Goal: Task Accomplishment & Management: Manage account settings

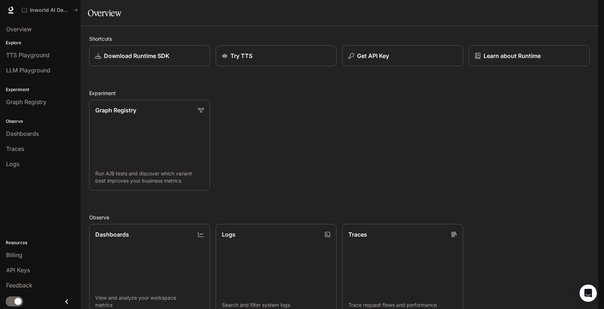
click at [551, 12] on span "Documentation" at bounding box center [555, 10] width 36 height 9
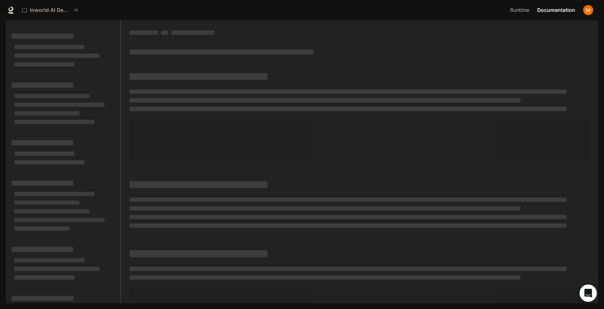
click at [551, 12] on div "Inworld AI Demos Runtime Runtime Documentation Documentation" at bounding box center [302, 10] width 604 height 20
click at [588, 12] on img "button" at bounding box center [588, 10] width 10 height 10
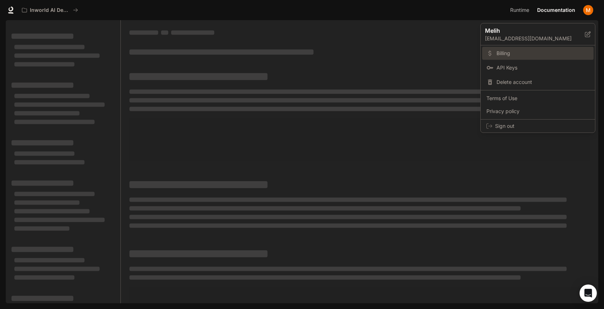
click at [502, 50] on span "Billing" at bounding box center [543, 53] width 93 height 7
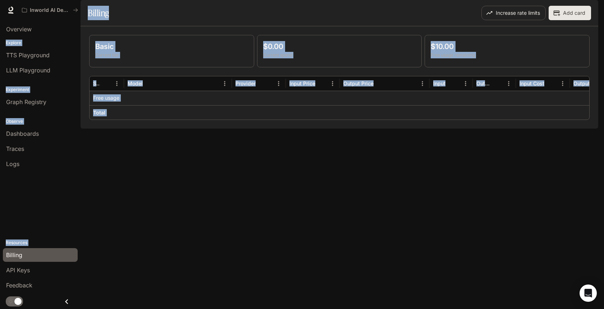
click at [156, 128] on div "Basic Current tier $0.00 Current spend $10.00 Free usage remaining Service Mode…" at bounding box center [340, 77] width 518 height 102
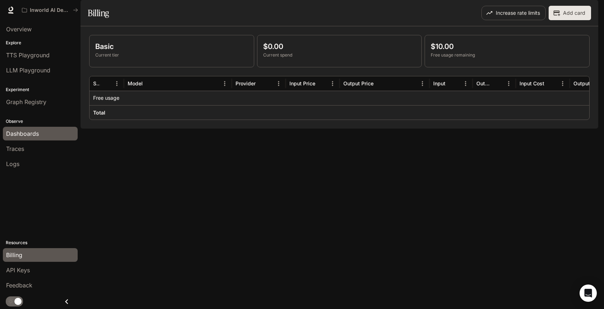
click at [26, 134] on span "Dashboards" at bounding box center [22, 133] width 33 height 9
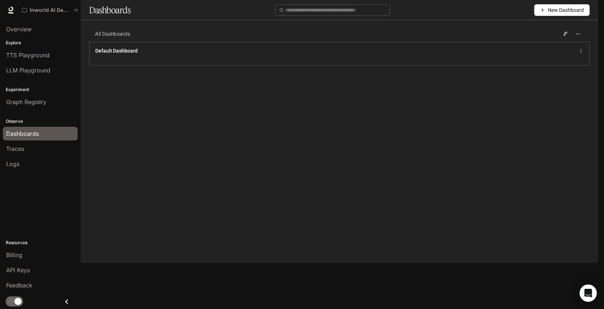
click at [593, 11] on button "button" at bounding box center [588, 10] width 14 height 14
click at [17, 254] on div at bounding box center [302, 154] width 604 height 309
click at [14, 254] on span "Billing" at bounding box center [14, 254] width 16 height 9
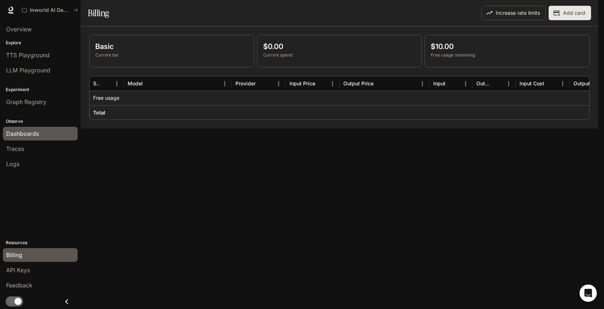
click at [36, 134] on span "Dashboards" at bounding box center [22, 133] width 33 height 9
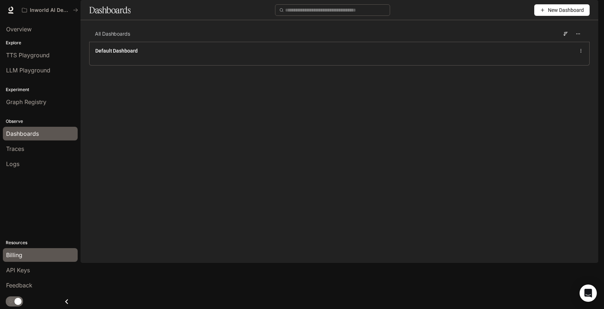
click at [18, 252] on span "Billing" at bounding box center [14, 254] width 16 height 9
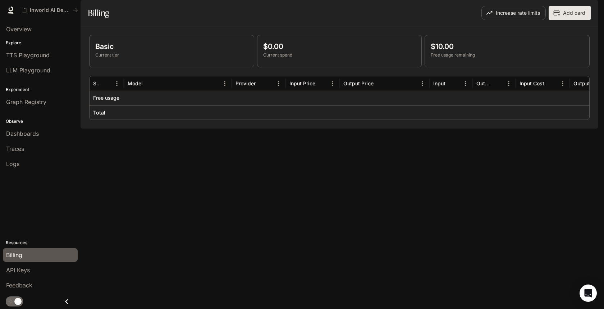
click at [593, 13] on button "button" at bounding box center [588, 10] width 14 height 14
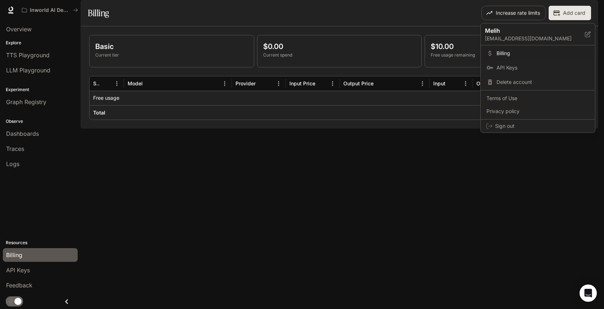
click at [315, 224] on div at bounding box center [302, 154] width 604 height 309
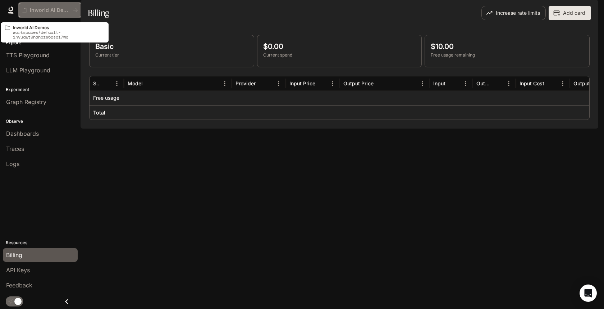
click at [64, 9] on p "Inworld AI Demos" at bounding box center [50, 10] width 40 height 6
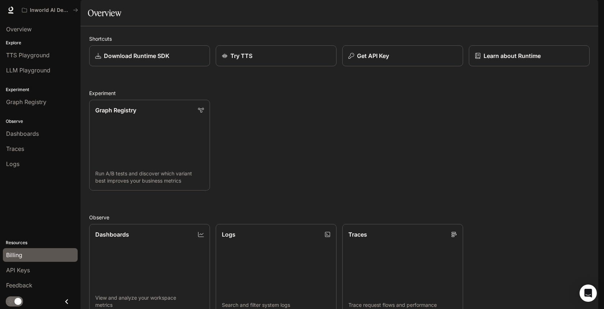
click at [20, 256] on span "Billing" at bounding box center [14, 254] width 16 height 9
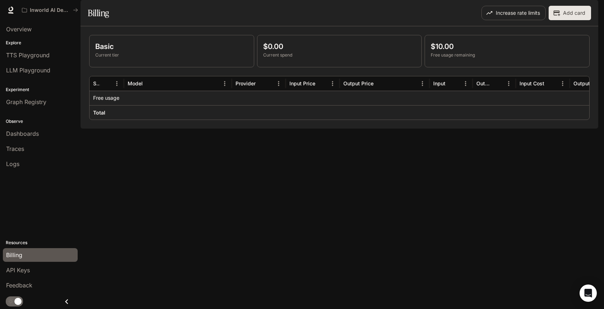
click at [590, 5] on button "button" at bounding box center [588, 10] width 14 height 14
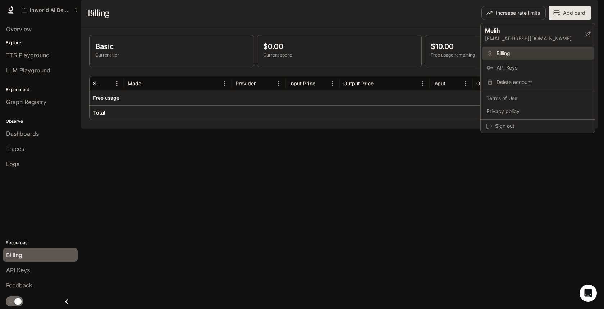
click at [518, 58] on link "Billing" at bounding box center [537, 53] width 111 height 13
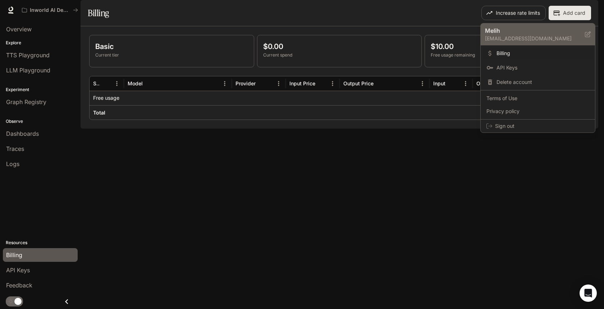
click at [520, 39] on p "[EMAIL_ADDRESS][DOMAIN_NAME]" at bounding box center [535, 38] width 100 height 7
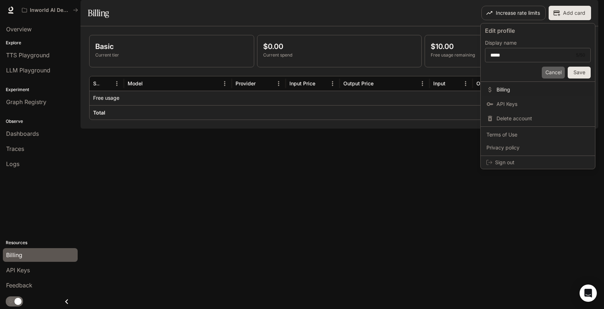
click at [548, 68] on button "Cancel" at bounding box center [553, 73] width 23 height 12
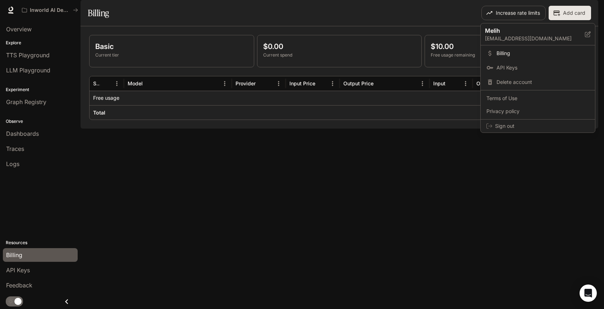
click at [288, 174] on div at bounding box center [302, 154] width 604 height 309
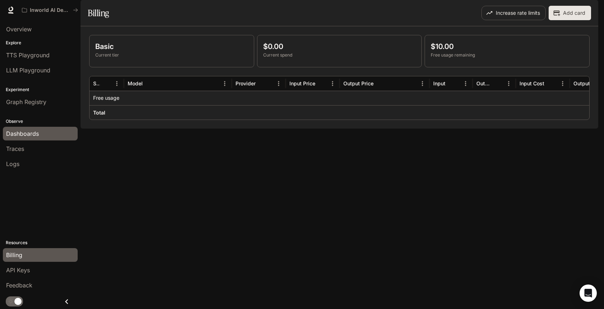
click at [41, 131] on div "Dashboards" at bounding box center [40, 133] width 68 height 9
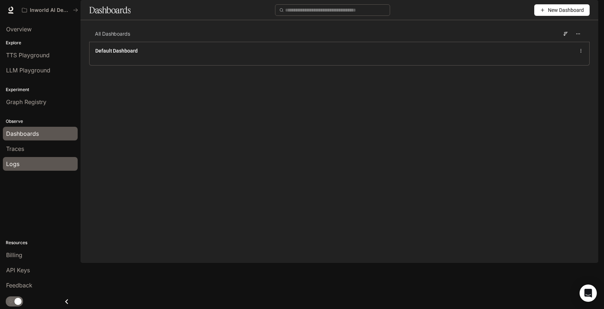
click at [29, 162] on div "Logs" at bounding box center [40, 163] width 68 height 9
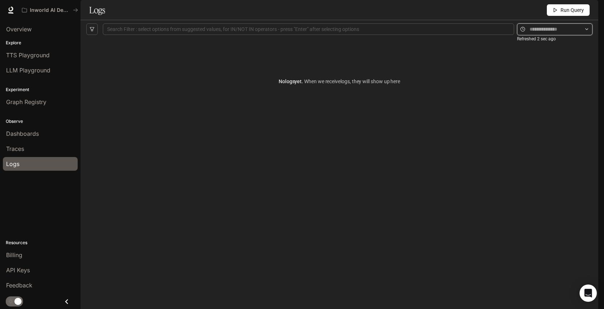
click at [530, 33] on input "text" at bounding box center [555, 29] width 50 height 8
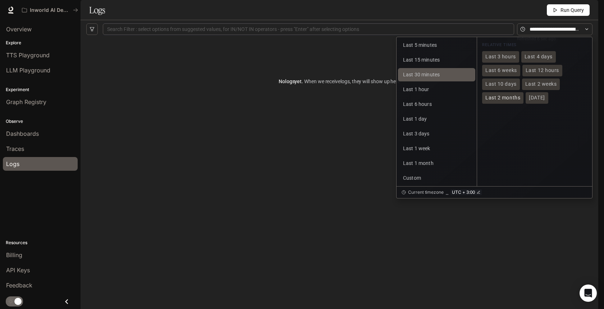
click at [507, 101] on span "Last 2 months" at bounding box center [502, 98] width 35 height 6
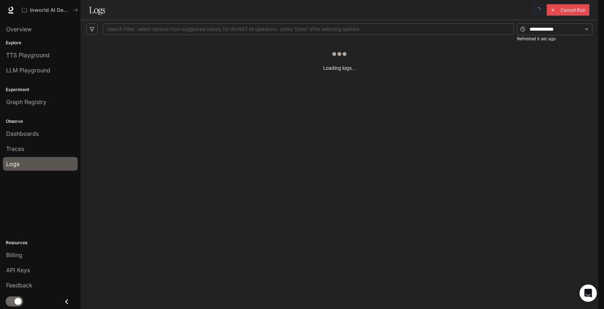
click at [507, 116] on div "Loading logs..." at bounding box center [339, 81] width 506 height 86
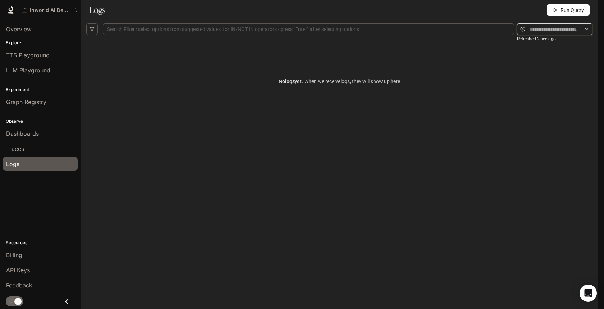
click at [544, 33] on input "text" at bounding box center [555, 29] width 50 height 8
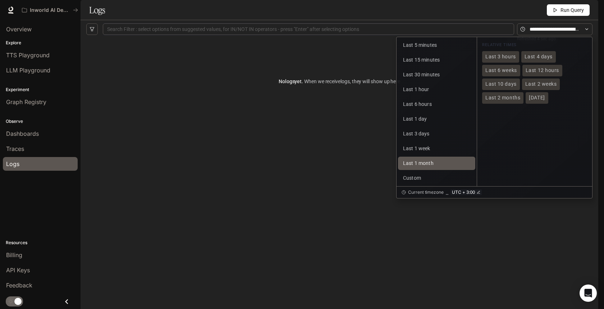
click at [413, 166] on span "Last 1 month" at bounding box center [418, 163] width 31 height 6
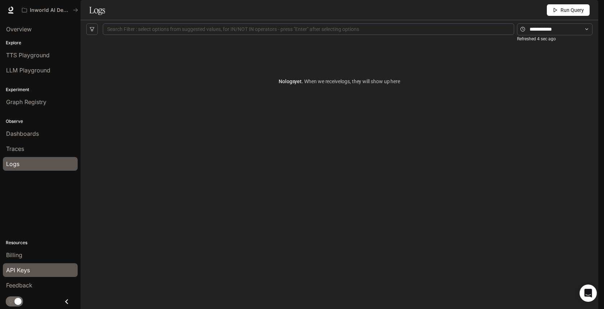
click at [16, 273] on span "API Keys" at bounding box center [18, 269] width 24 height 9
